Goal: Task Accomplishment & Management: Use online tool/utility

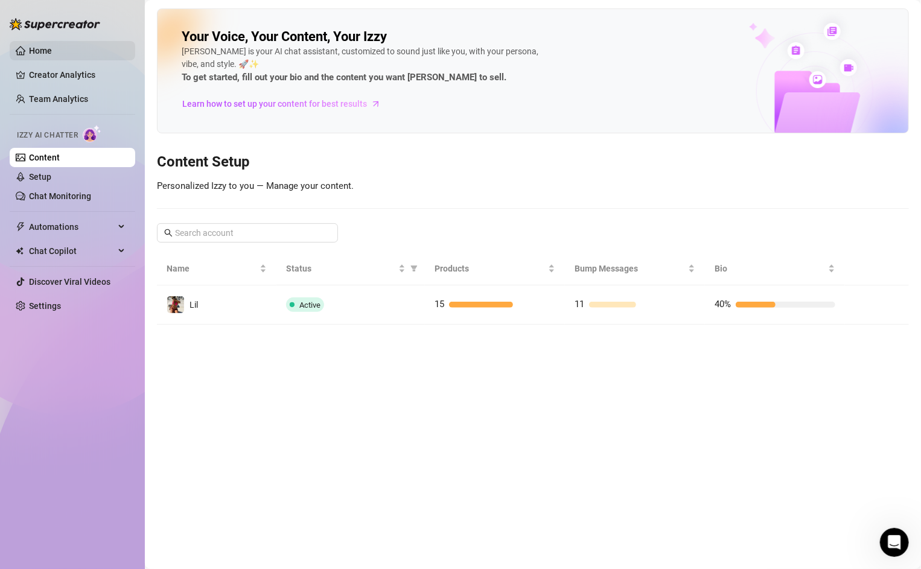
click at [36, 50] on link "Home" at bounding box center [40, 51] width 23 height 10
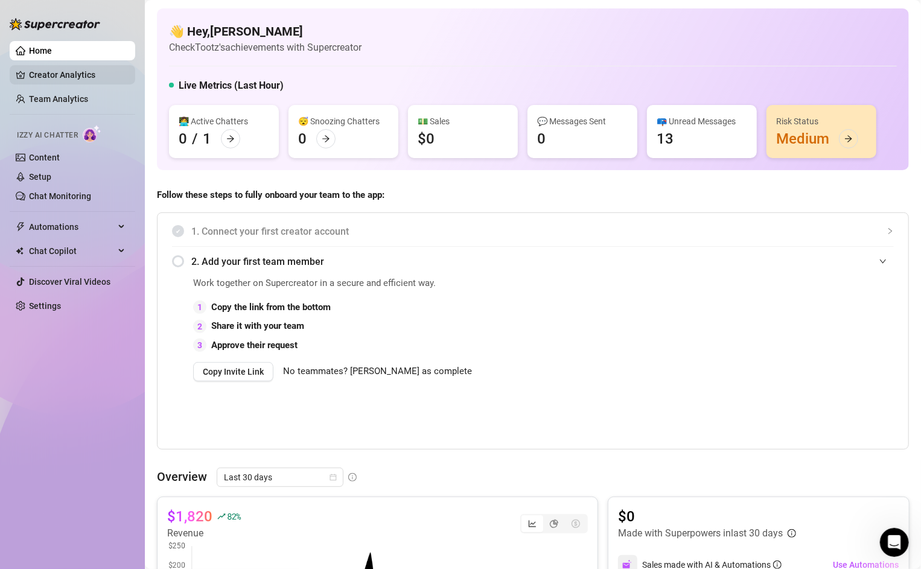
click at [34, 78] on link "Creator Analytics" at bounding box center [77, 74] width 97 height 19
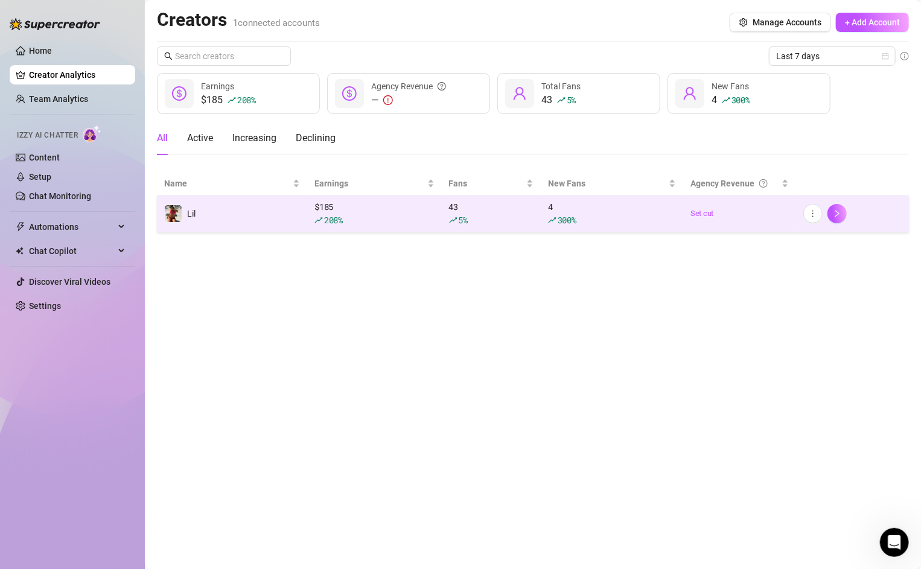
click at [174, 205] on img at bounding box center [173, 213] width 17 height 17
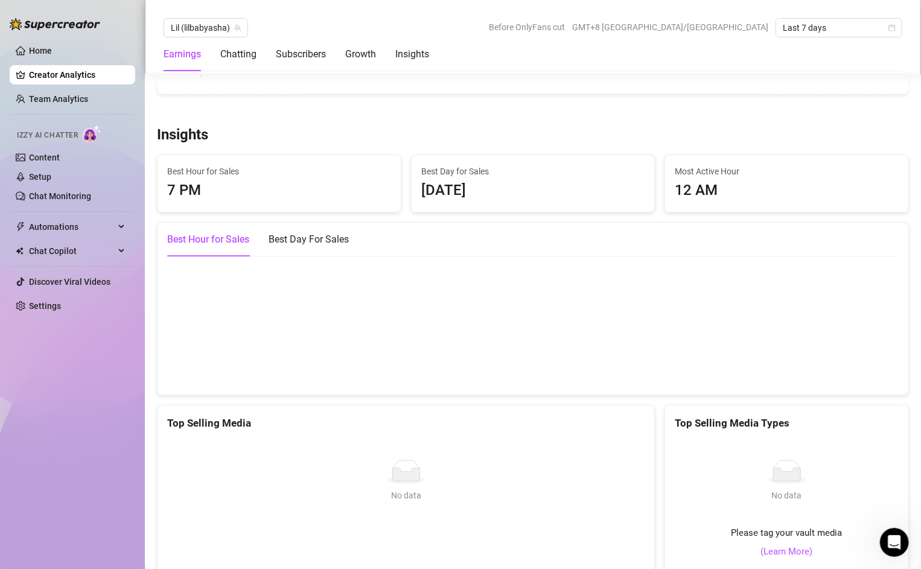
scroll to position [1618, 0]
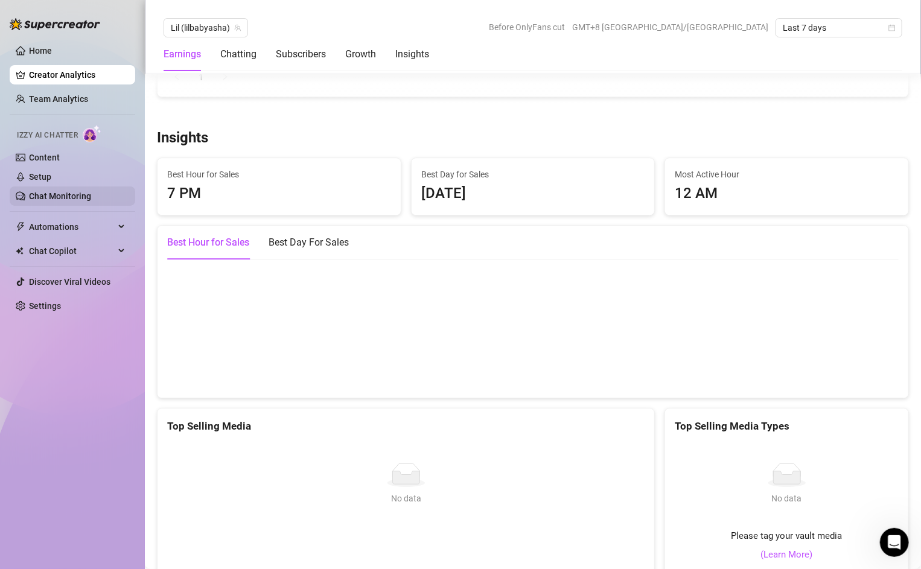
click at [40, 195] on link "Chat Monitoring" at bounding box center [60, 196] width 62 height 10
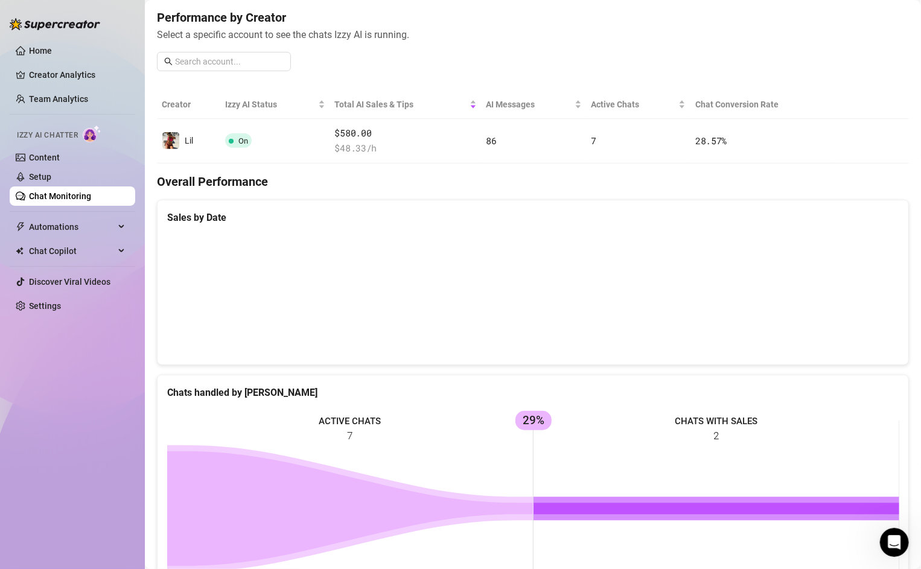
scroll to position [114, 0]
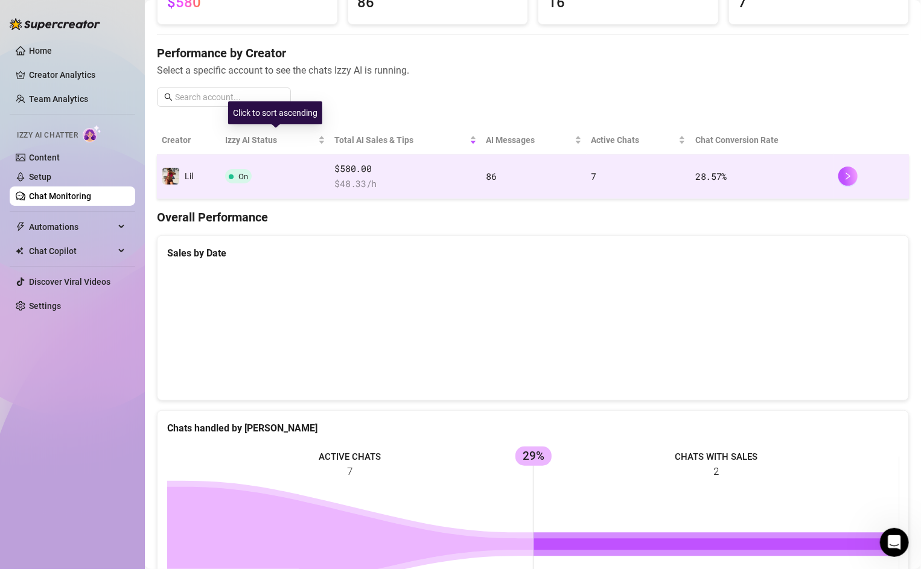
click at [241, 159] on td "On" at bounding box center [275, 177] width 110 height 45
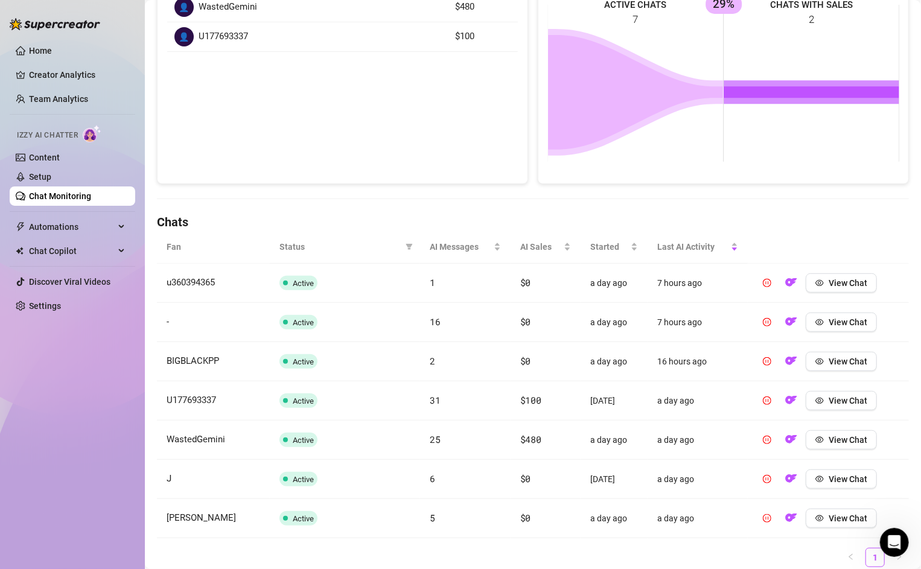
scroll to position [238, 0]
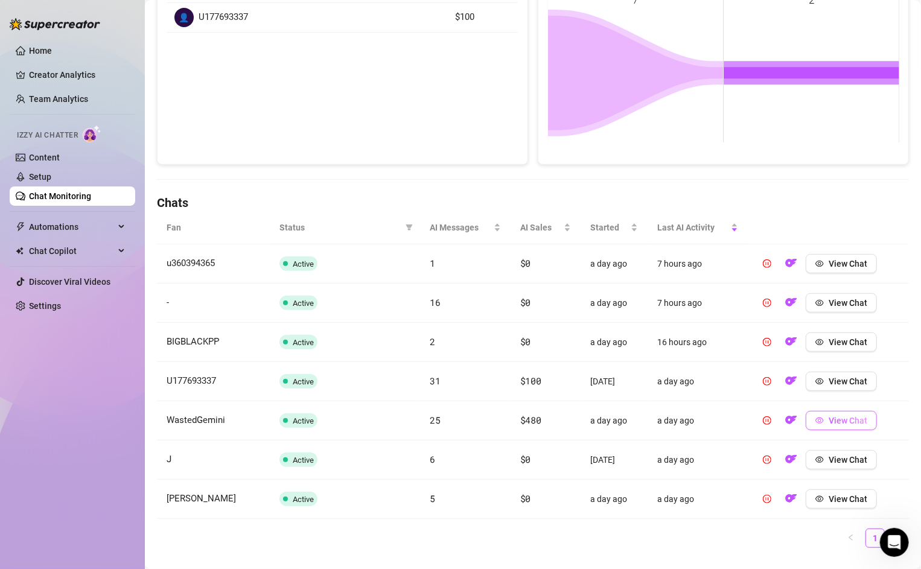
click at [839, 416] on span "View Chat" at bounding box center [848, 421] width 39 height 10
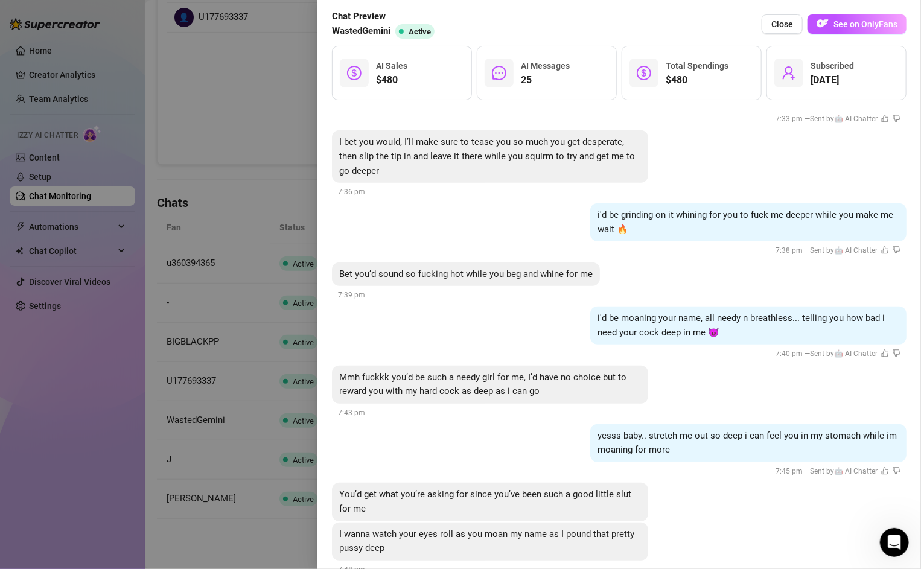
scroll to position [3035, 0]
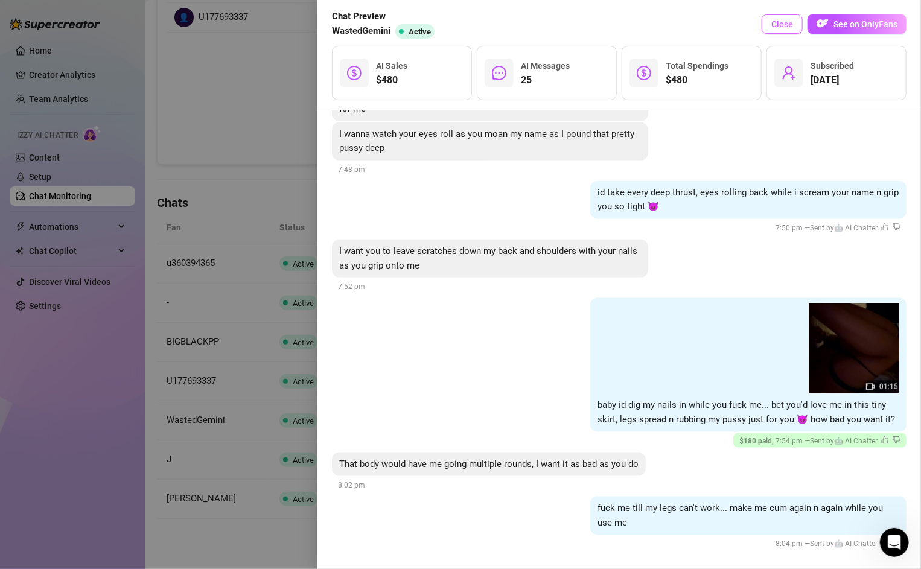
click at [793, 28] on span "Close" at bounding box center [783, 24] width 22 height 10
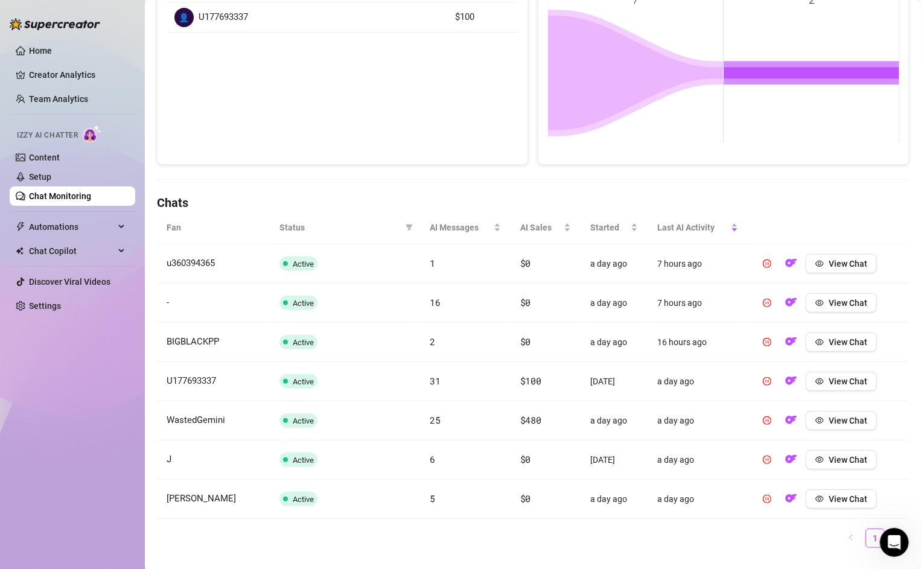
scroll to position [0, 0]
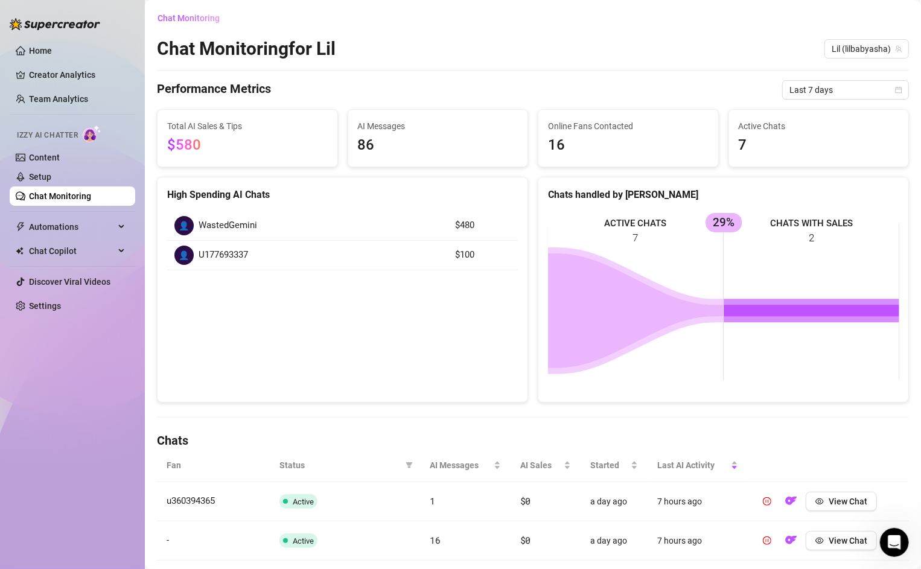
click at [55, 37] on ul "Home Creator Analytics Team Analytics Izzy AI Chatter Content Setup Chat Monito…" at bounding box center [73, 178] width 126 height 284
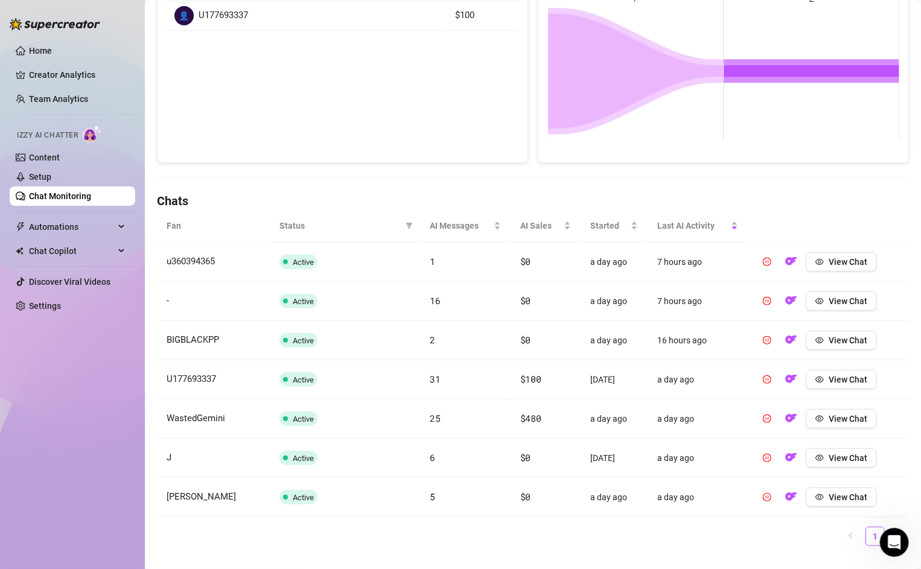
scroll to position [260, 0]
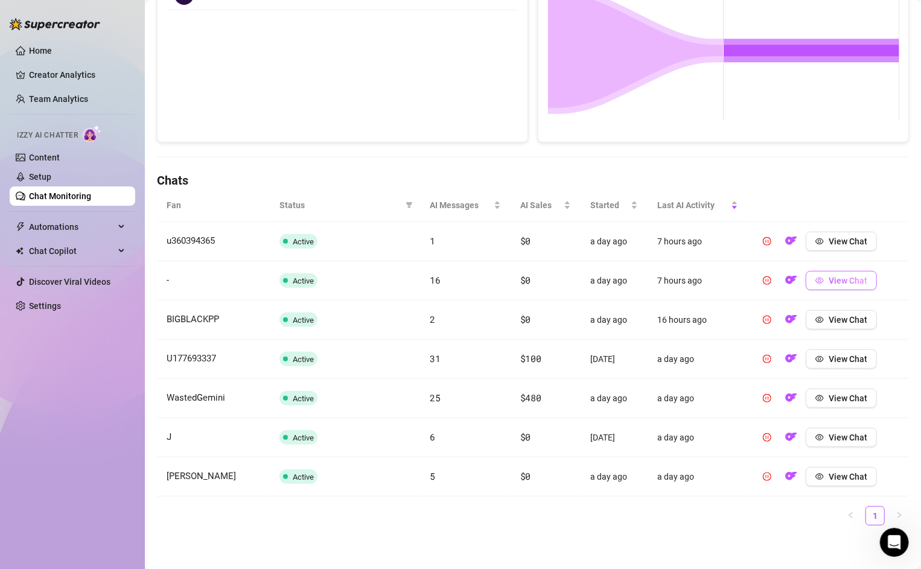
click at [850, 282] on span "View Chat" at bounding box center [848, 281] width 39 height 10
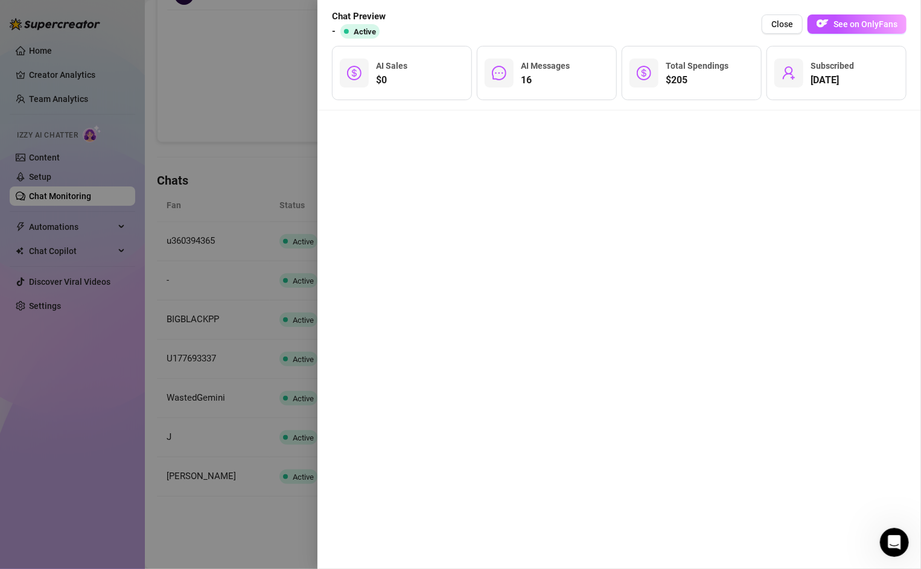
scroll to position [1720, 0]
